Goal: Download file/media

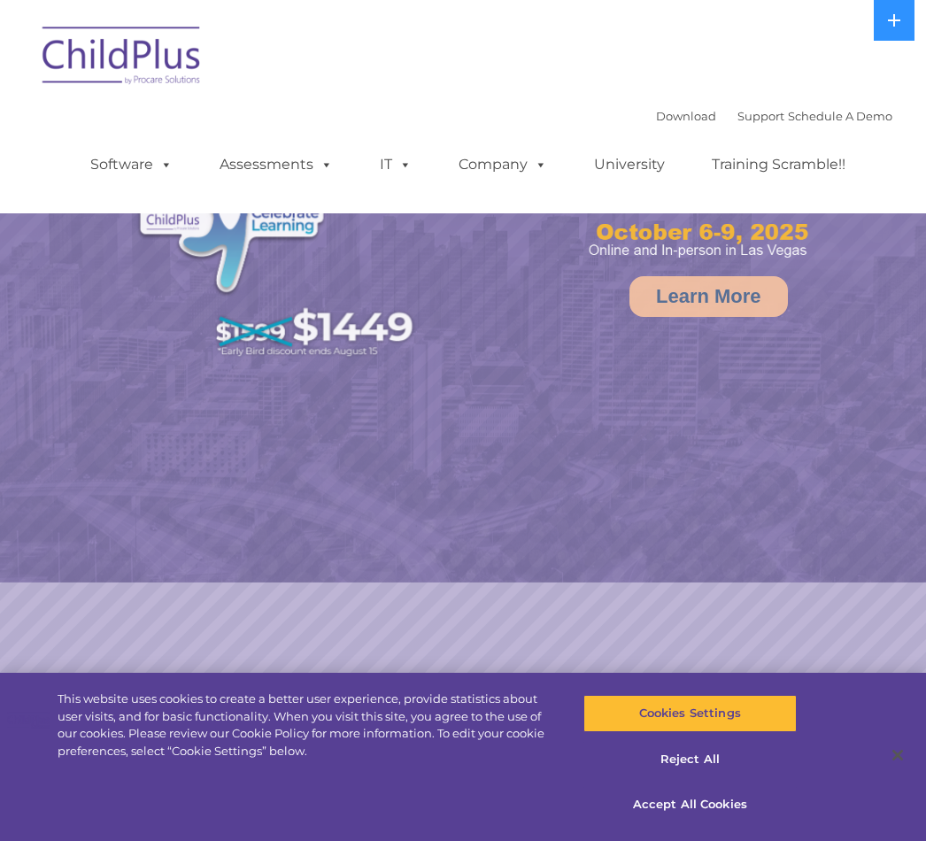
select select "MEDIUM"
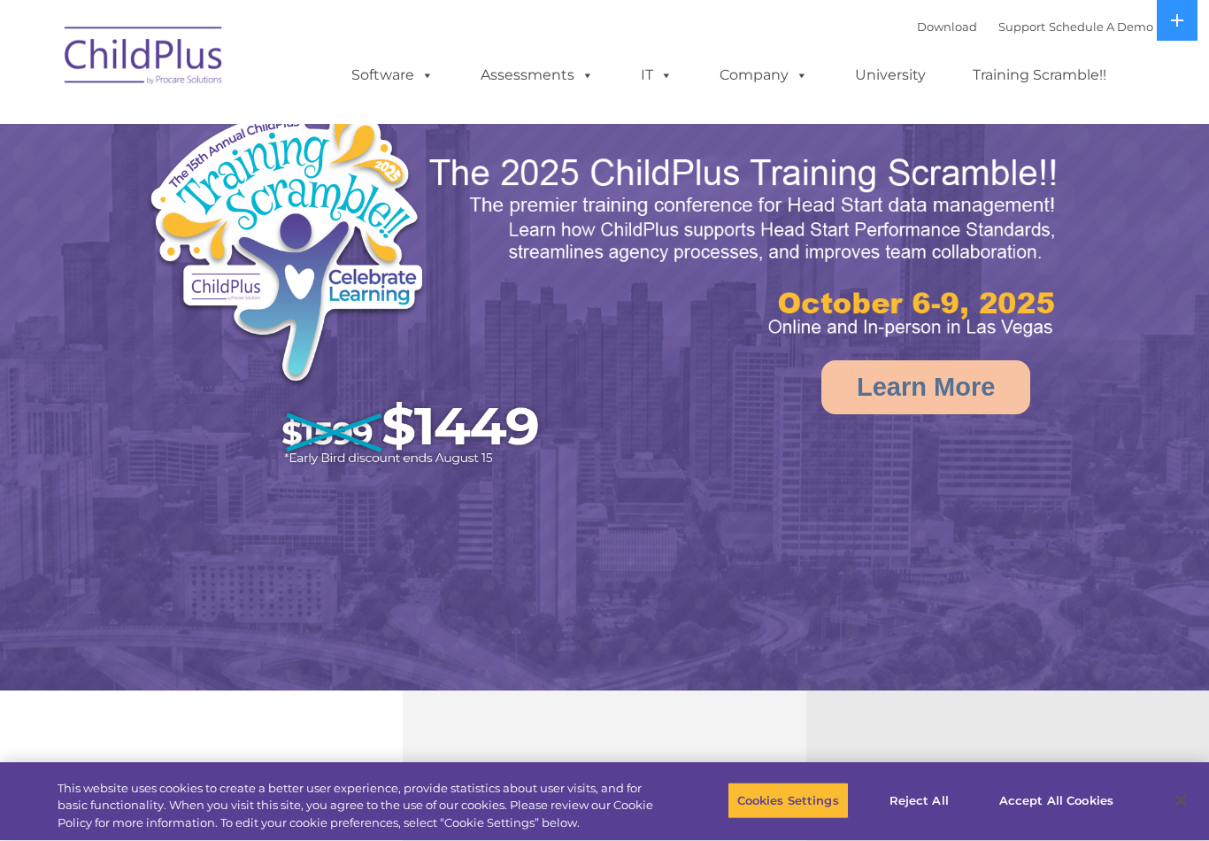
select select "MEDIUM"
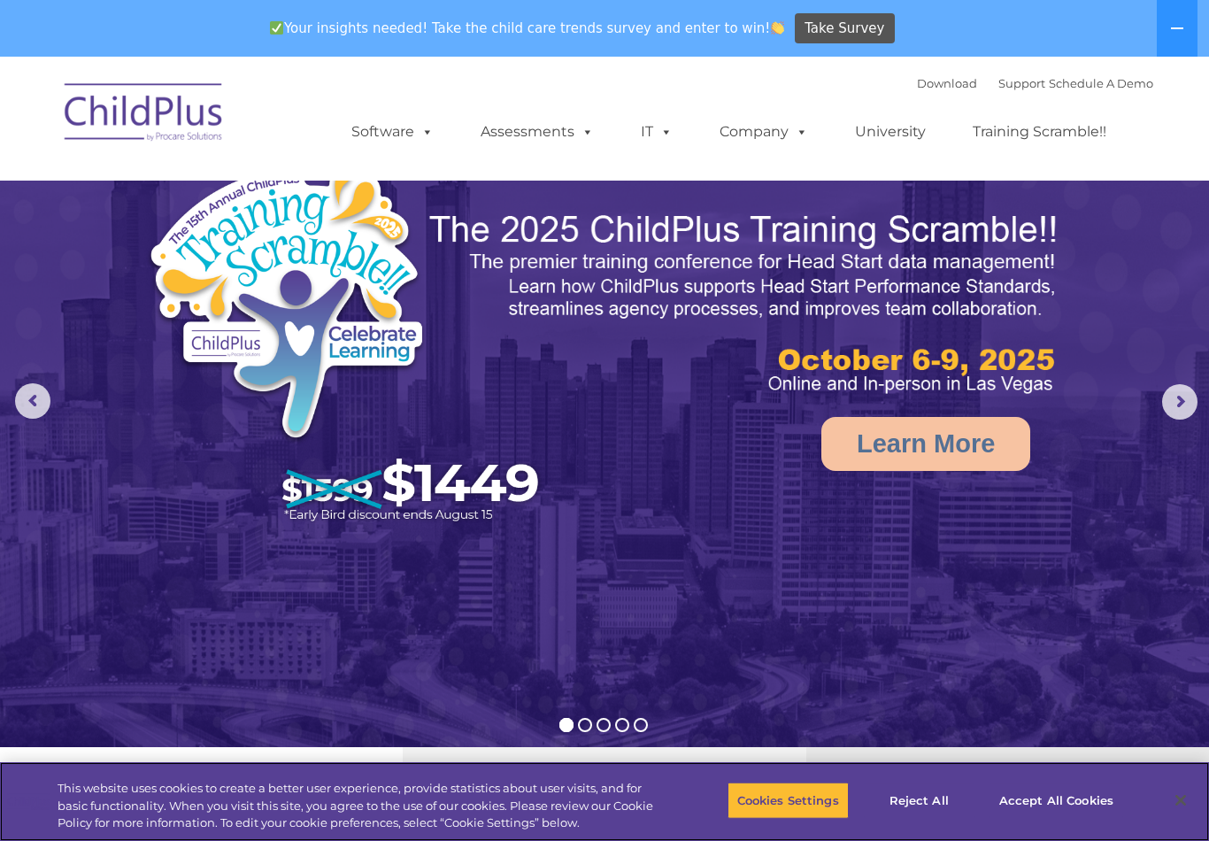
click at [1064, 800] on button "Accept All Cookies" at bounding box center [1057, 800] width 134 height 37
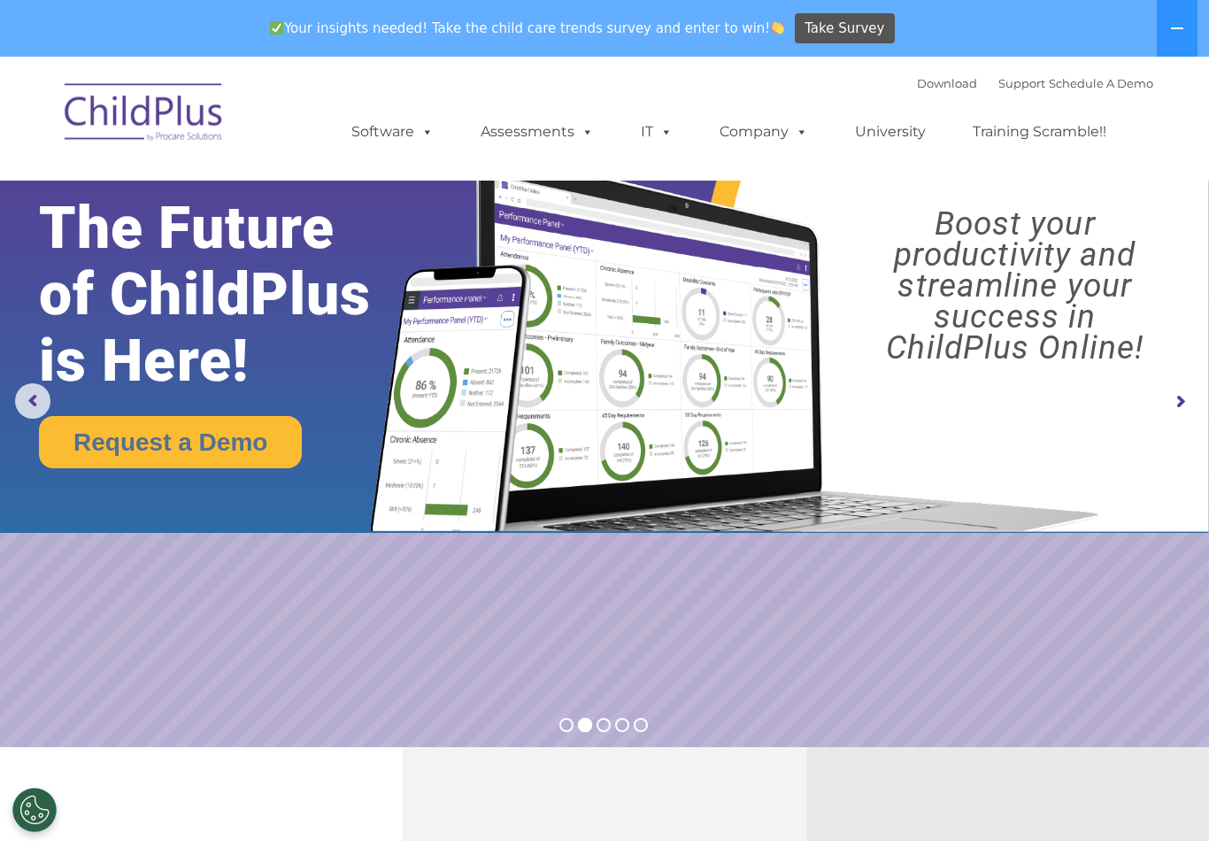
click at [920, 89] on link "Download" at bounding box center [947, 83] width 60 height 14
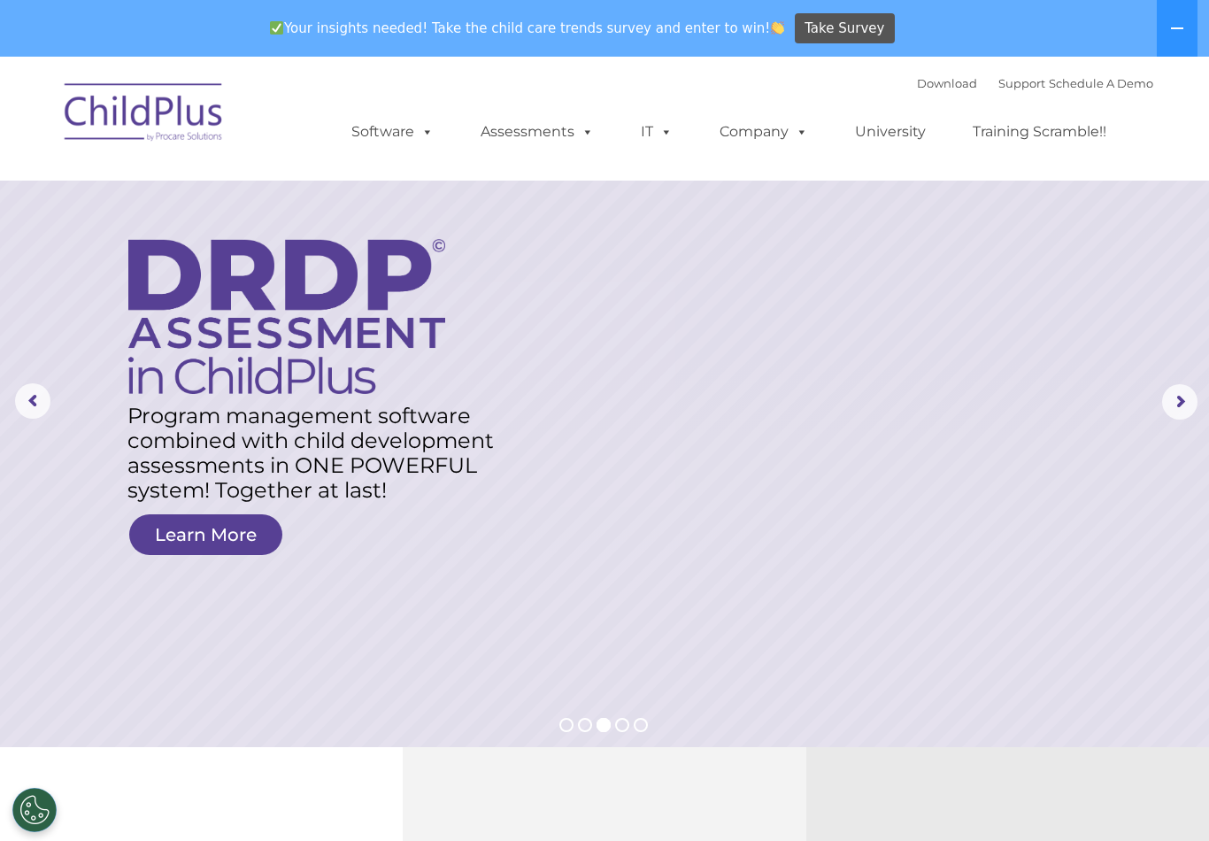
click at [49, 410] on rs-arrow at bounding box center [32, 400] width 35 height 35
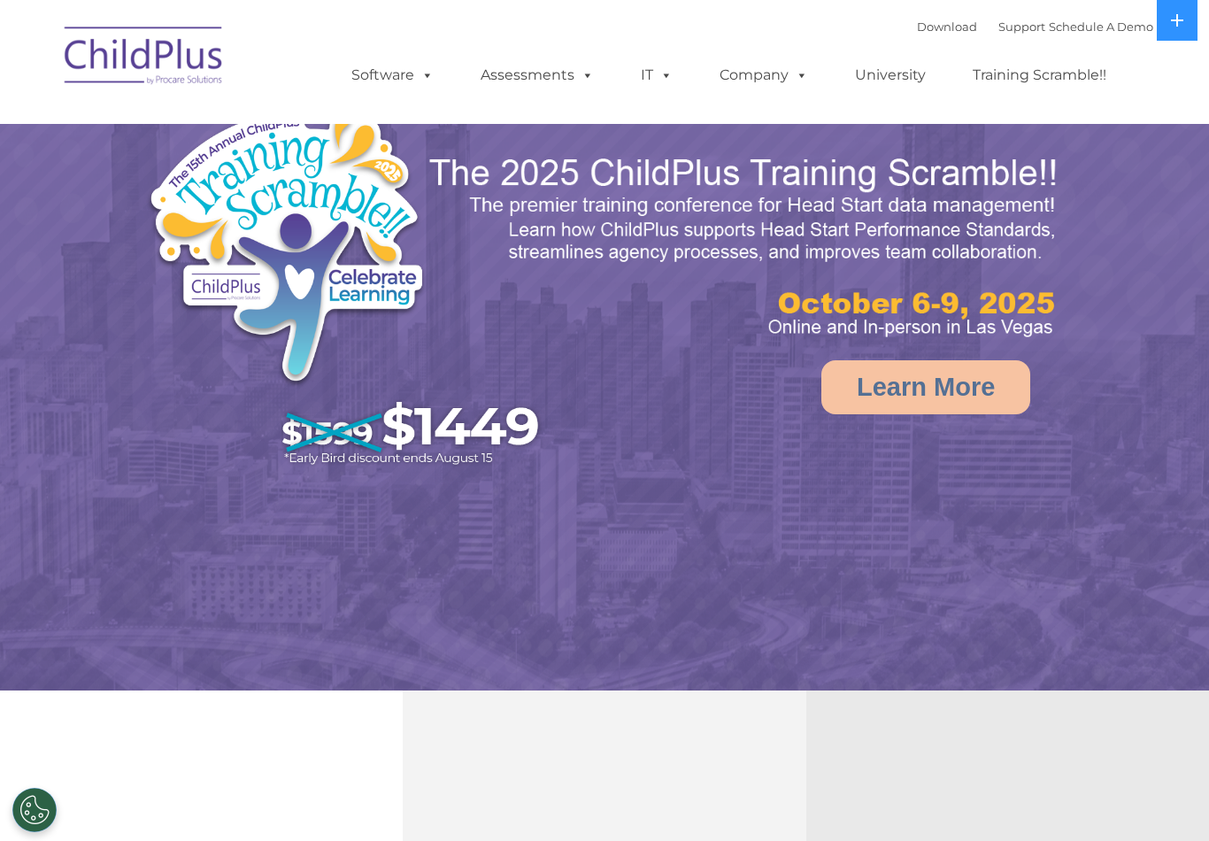
select select "MEDIUM"
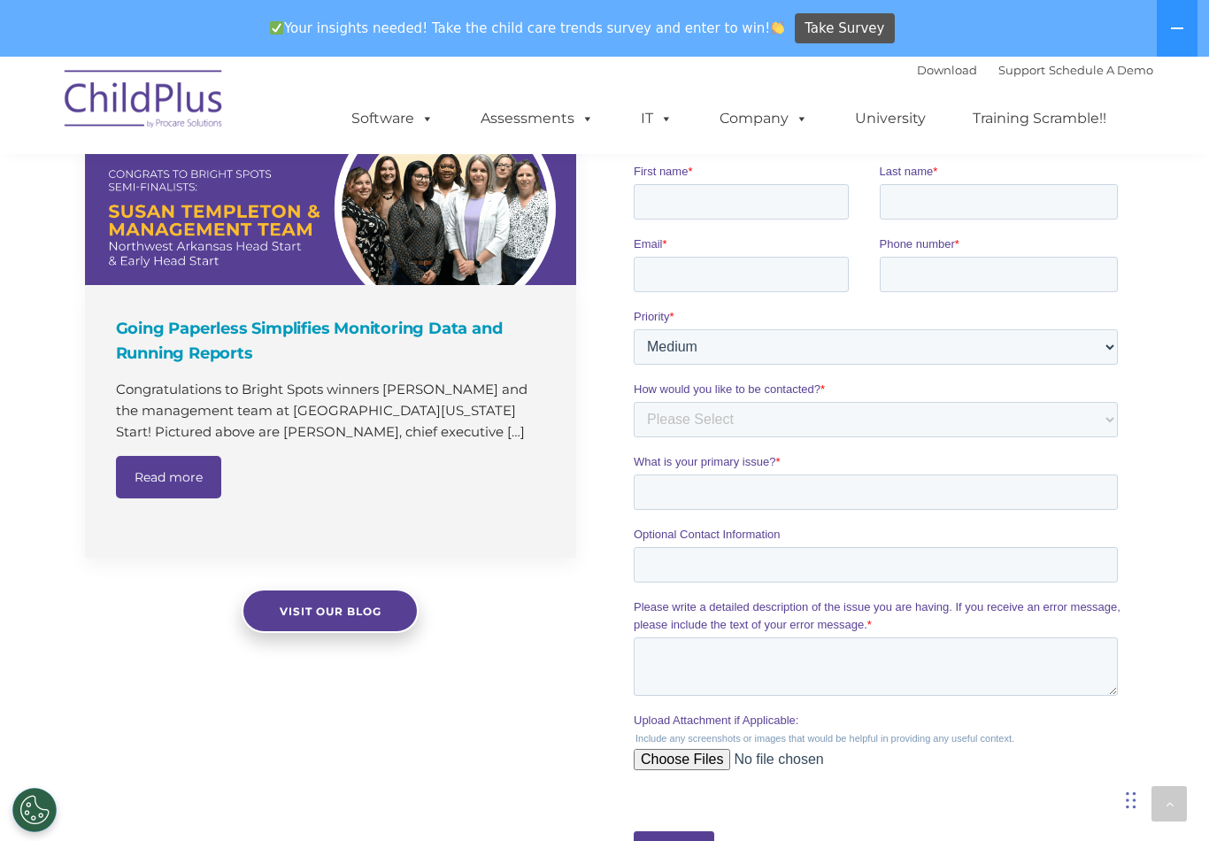
scroll to position [1246, 0]
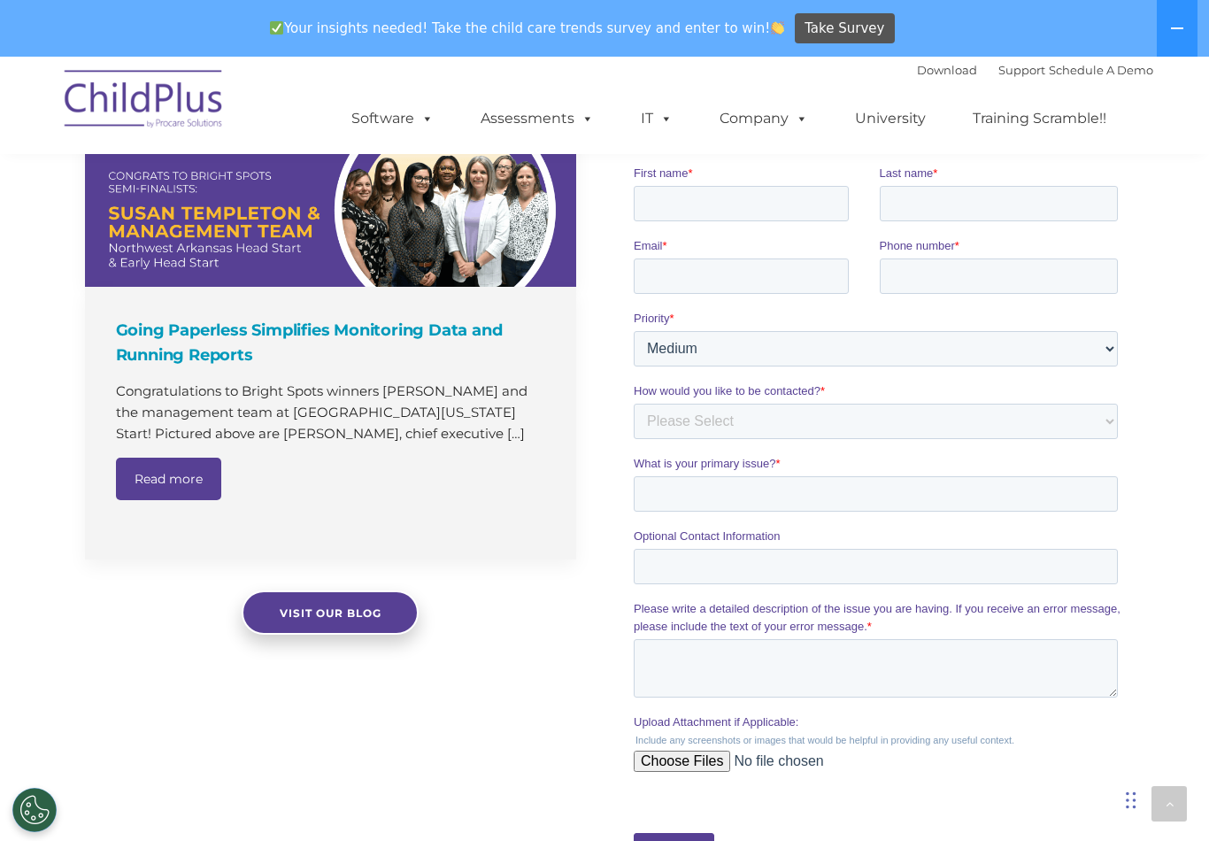
click at [1185, 27] on icon at bounding box center [1177, 28] width 14 height 14
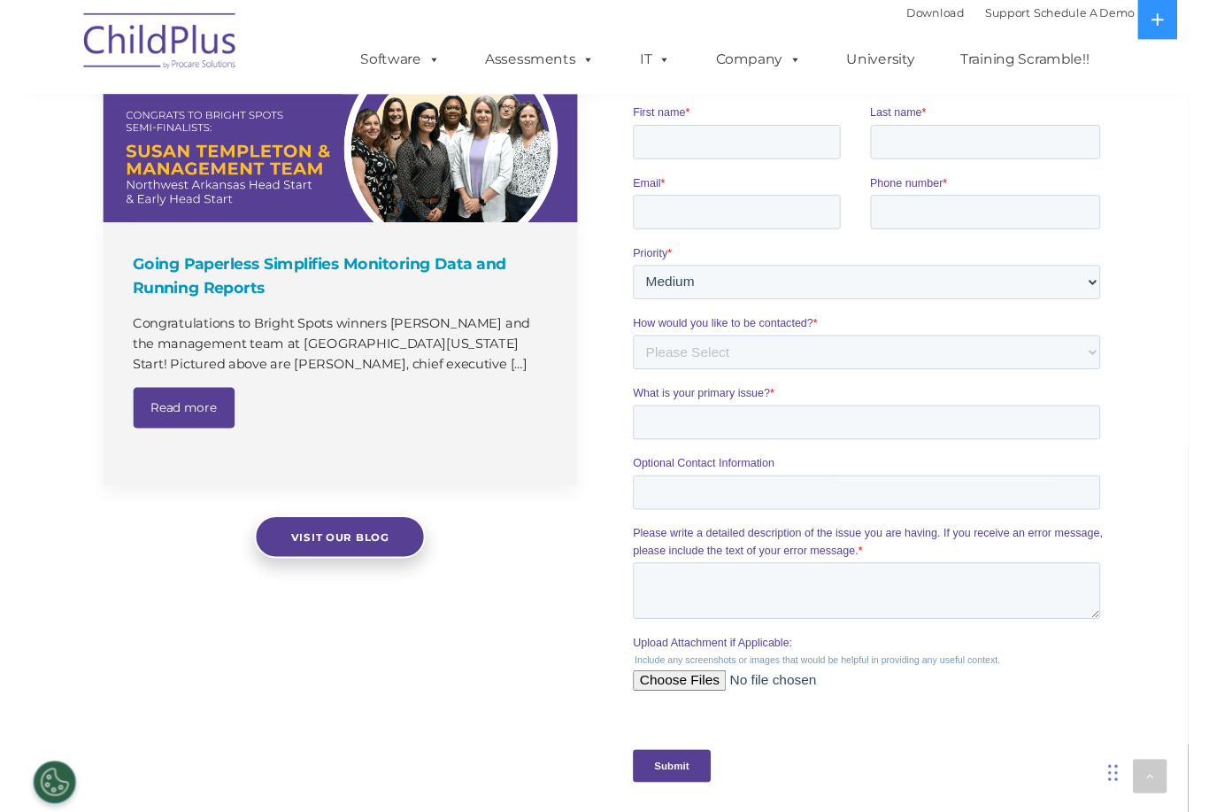
scroll to position [1808, 0]
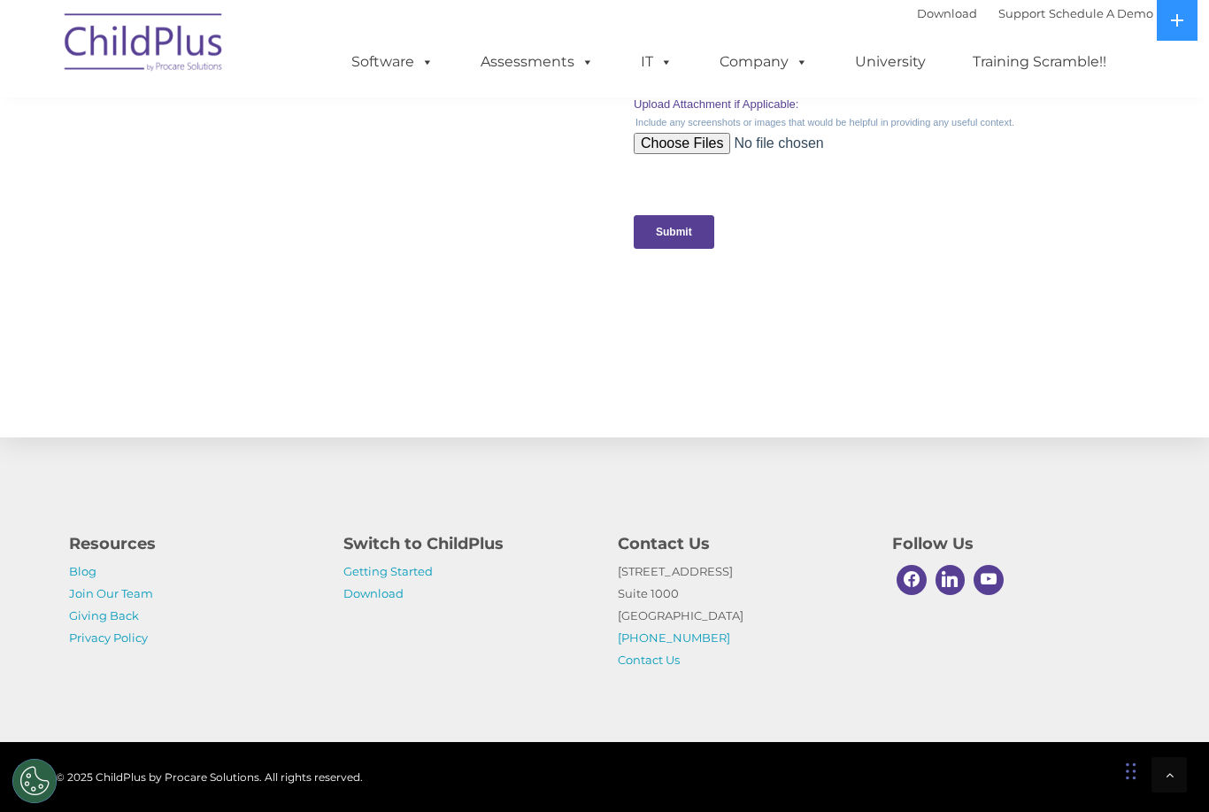
click at [933, 10] on link "Download" at bounding box center [947, 13] width 60 height 14
click at [930, 20] on link "Download" at bounding box center [947, 13] width 60 height 14
